Goal: Task Accomplishment & Management: Use online tool/utility

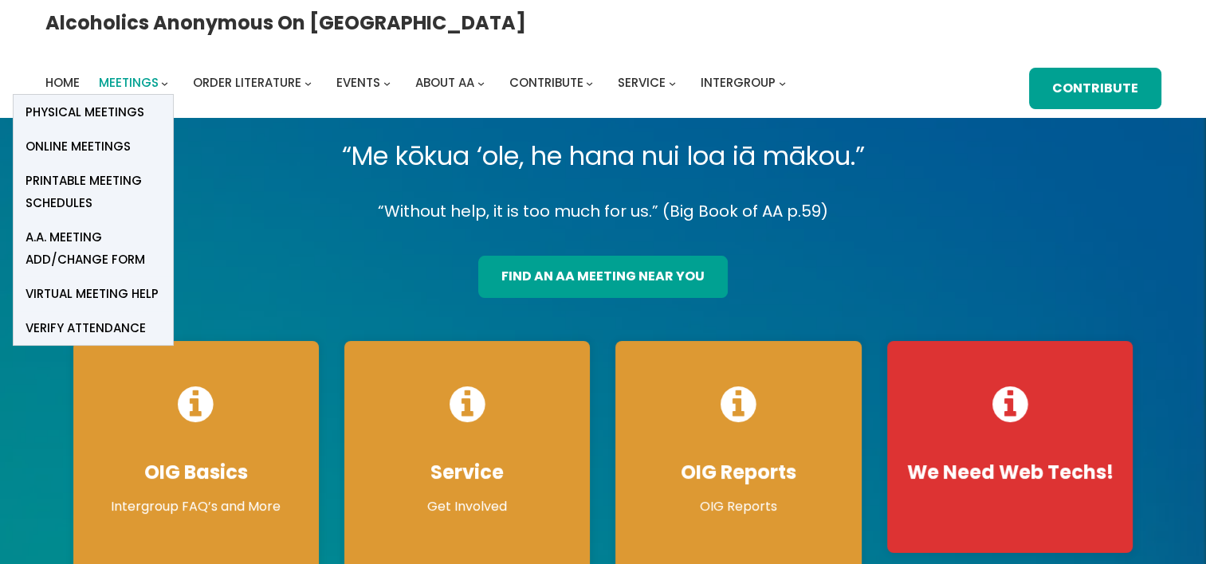
click at [159, 74] on span "Meetings" at bounding box center [129, 82] width 60 height 17
click at [131, 135] on span "Online Meetings" at bounding box center [78, 146] width 105 height 22
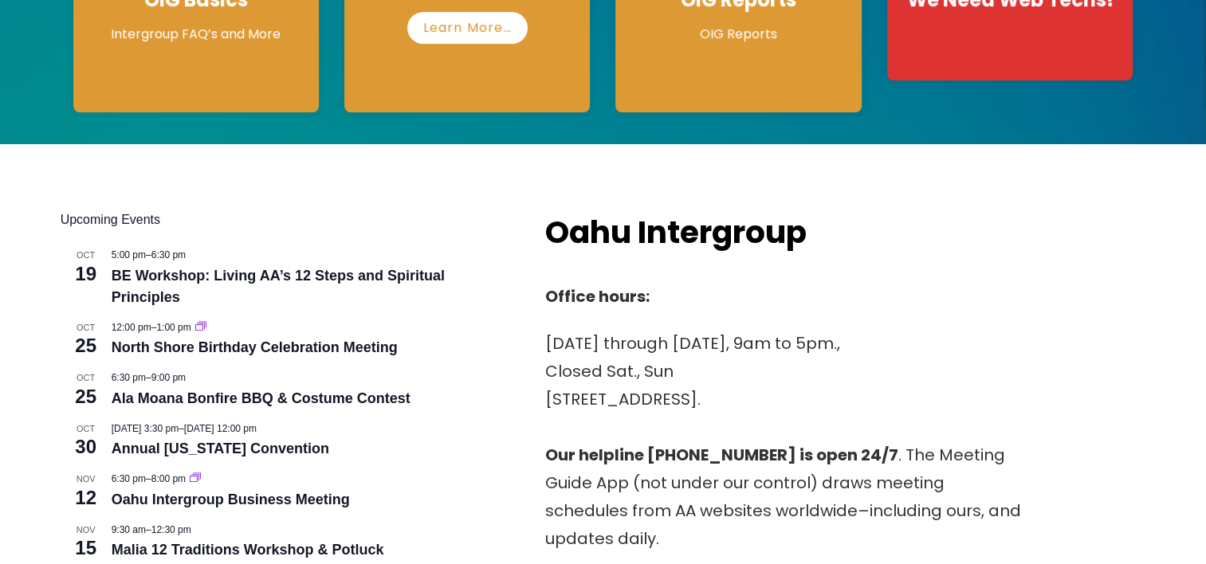
scroll to position [478, 0]
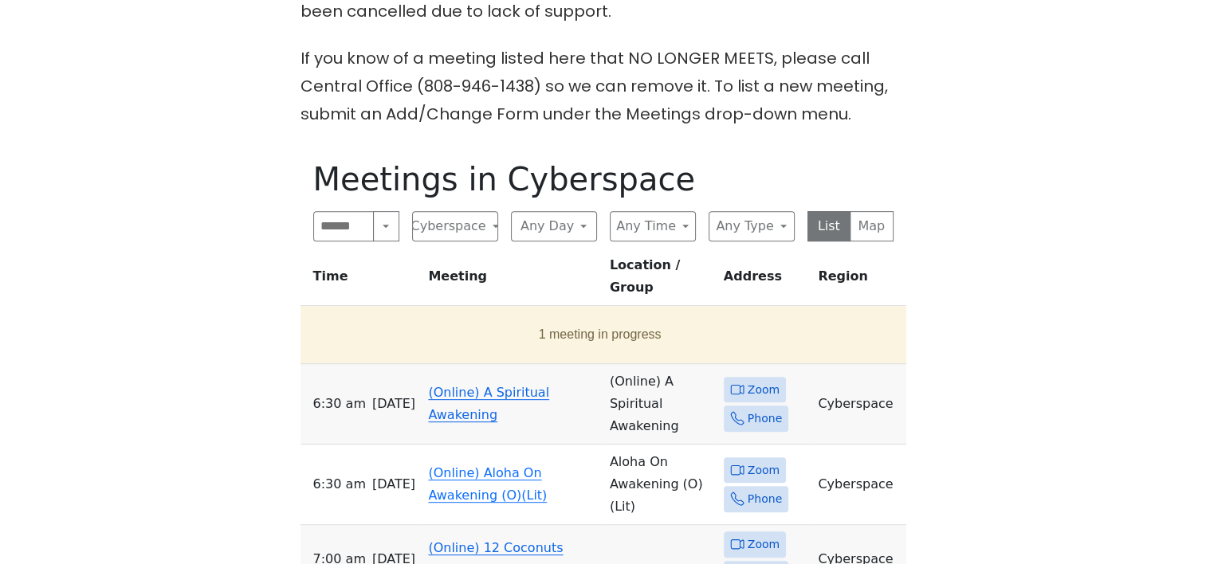
scroll to position [717, 0]
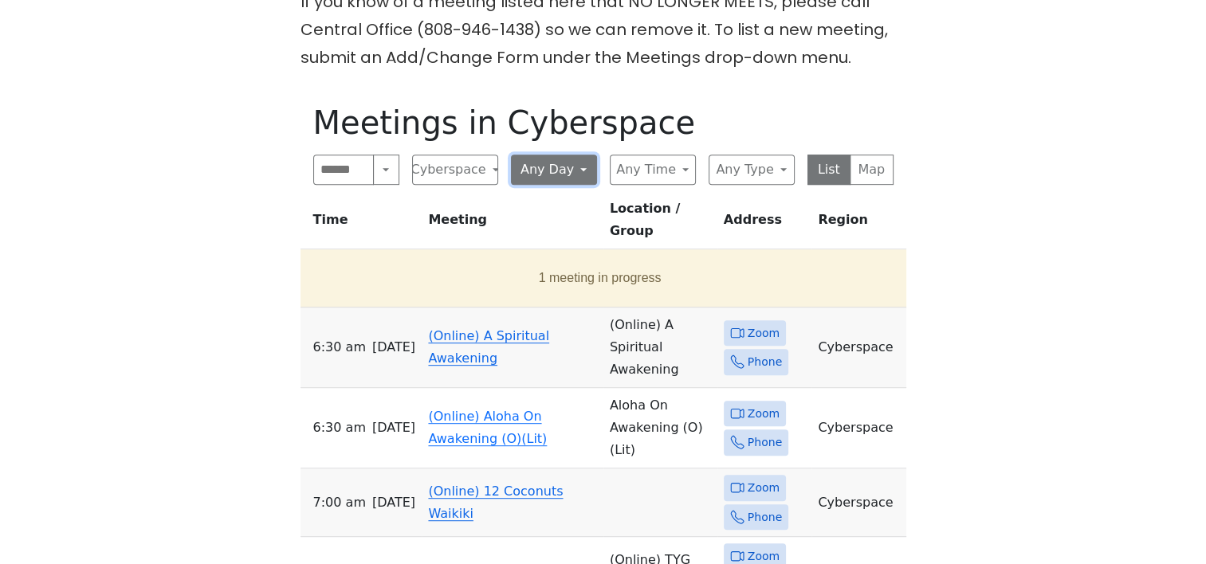
click at [576, 155] on button "Any Day" at bounding box center [554, 170] width 86 height 30
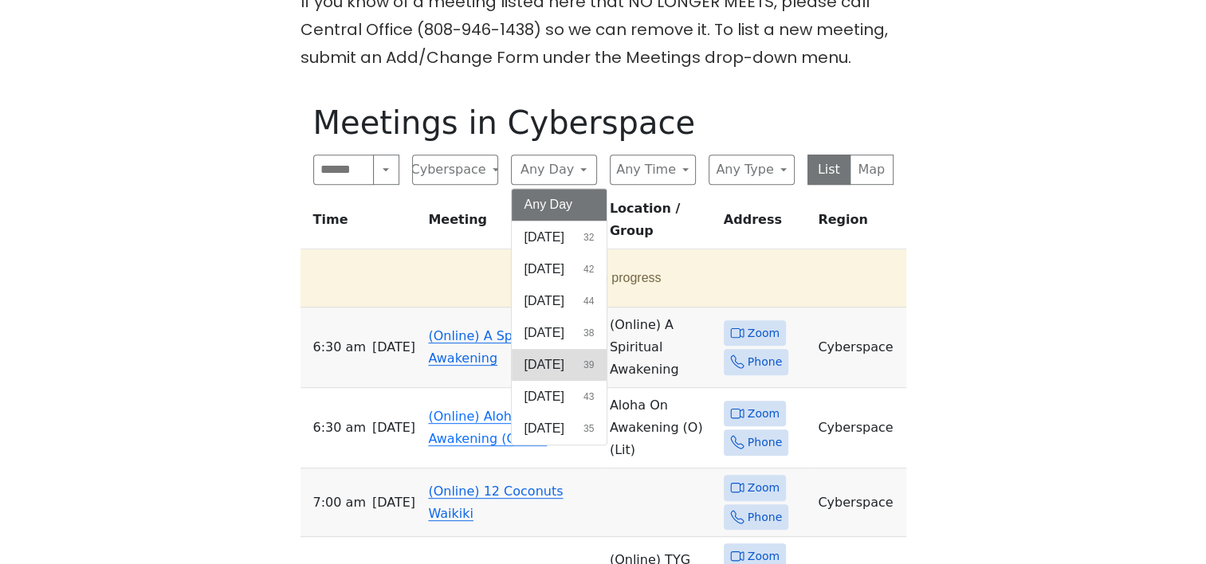
click at [564, 355] on span "Thursday" at bounding box center [544, 364] width 40 height 19
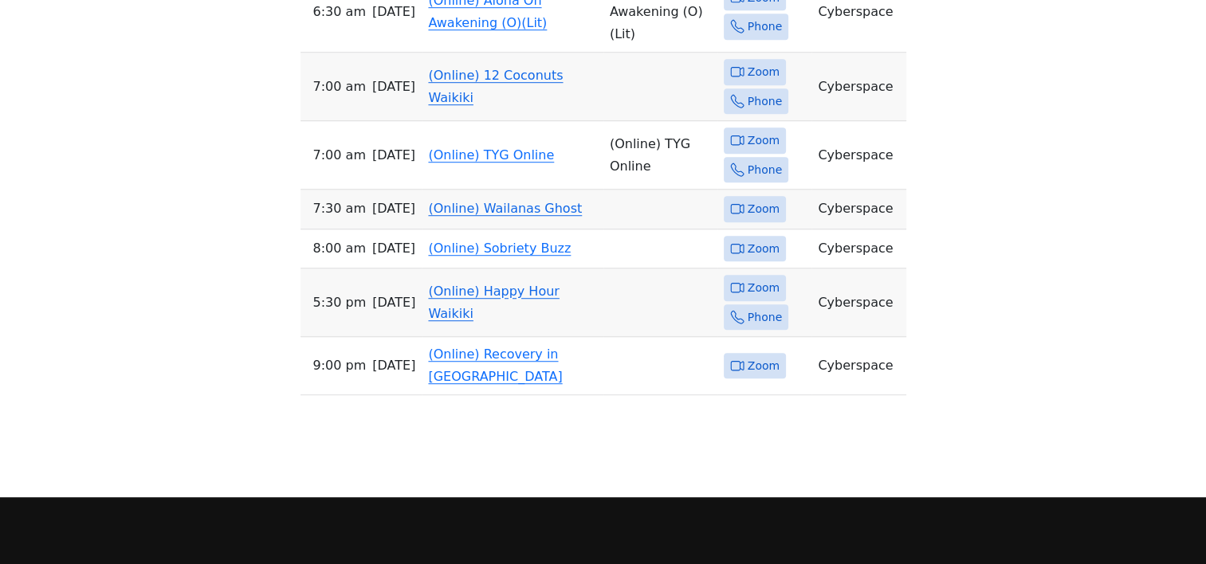
scroll to position [1093, 0]
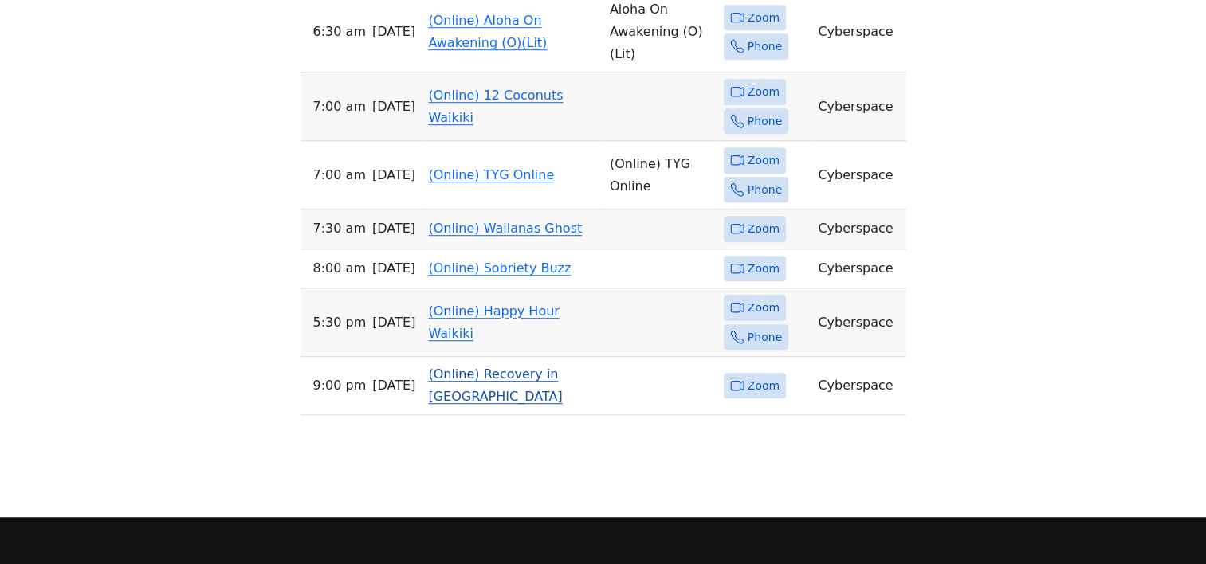
click at [499, 367] on link "(Online) Recovery in Da House" at bounding box center [495, 385] width 134 height 37
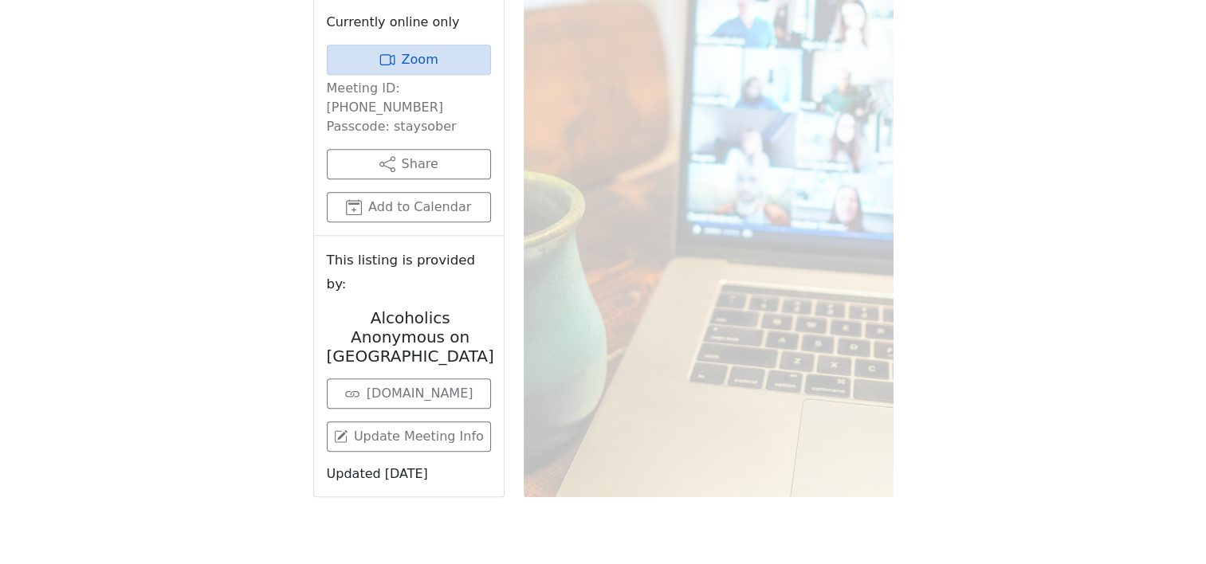
scroll to position [780, 0]
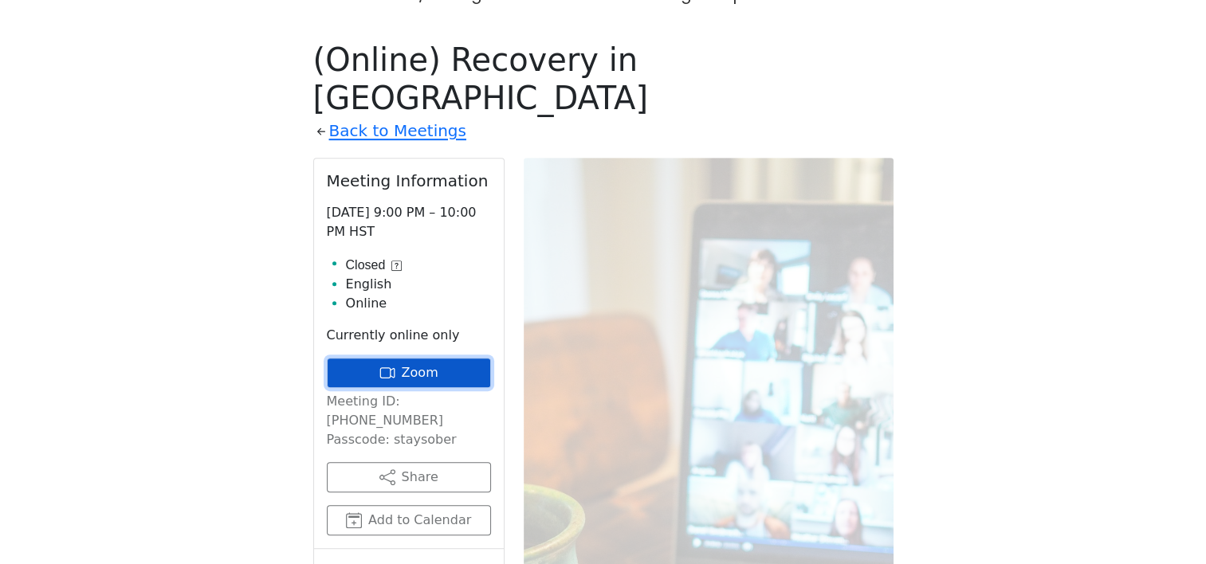
click at [427, 358] on link "Zoom" at bounding box center [409, 373] width 164 height 30
